Goal: Navigation & Orientation: Find specific page/section

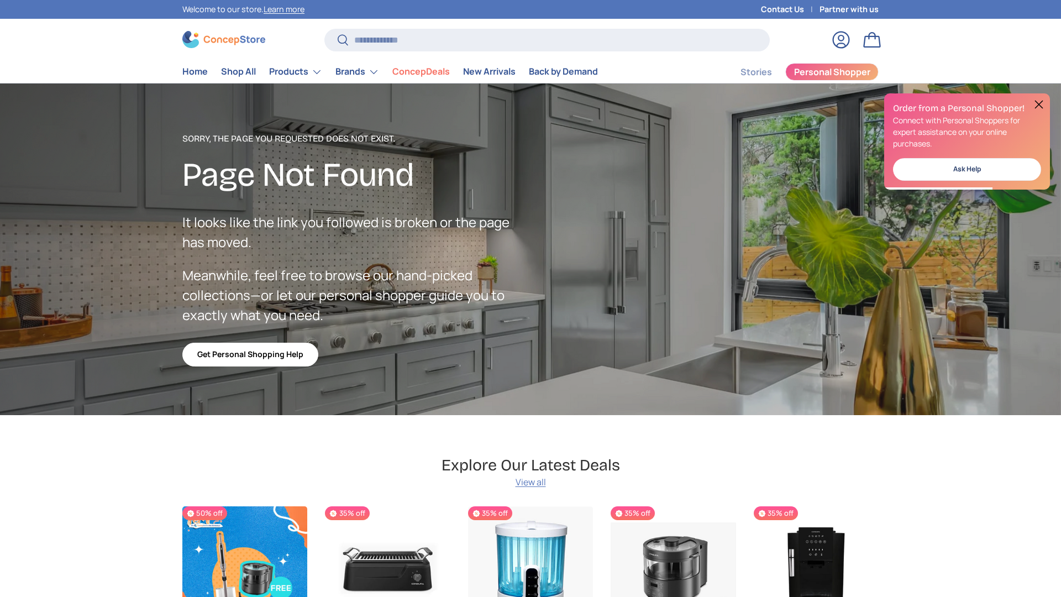
scroll to position [1973, 4518]
